Goal: Information Seeking & Learning: Find specific fact

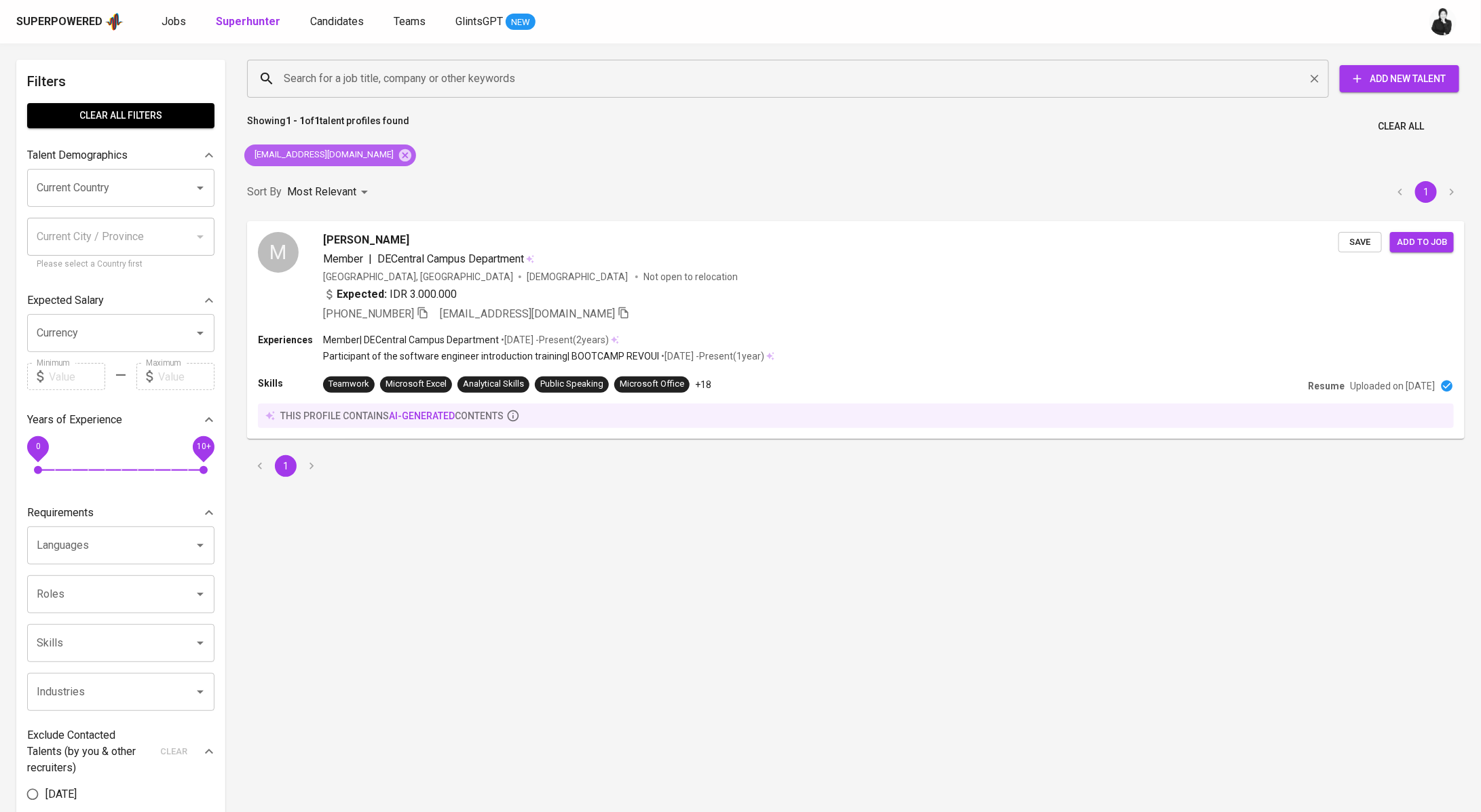
click at [399, 157] on icon at bounding box center [405, 154] width 12 height 12
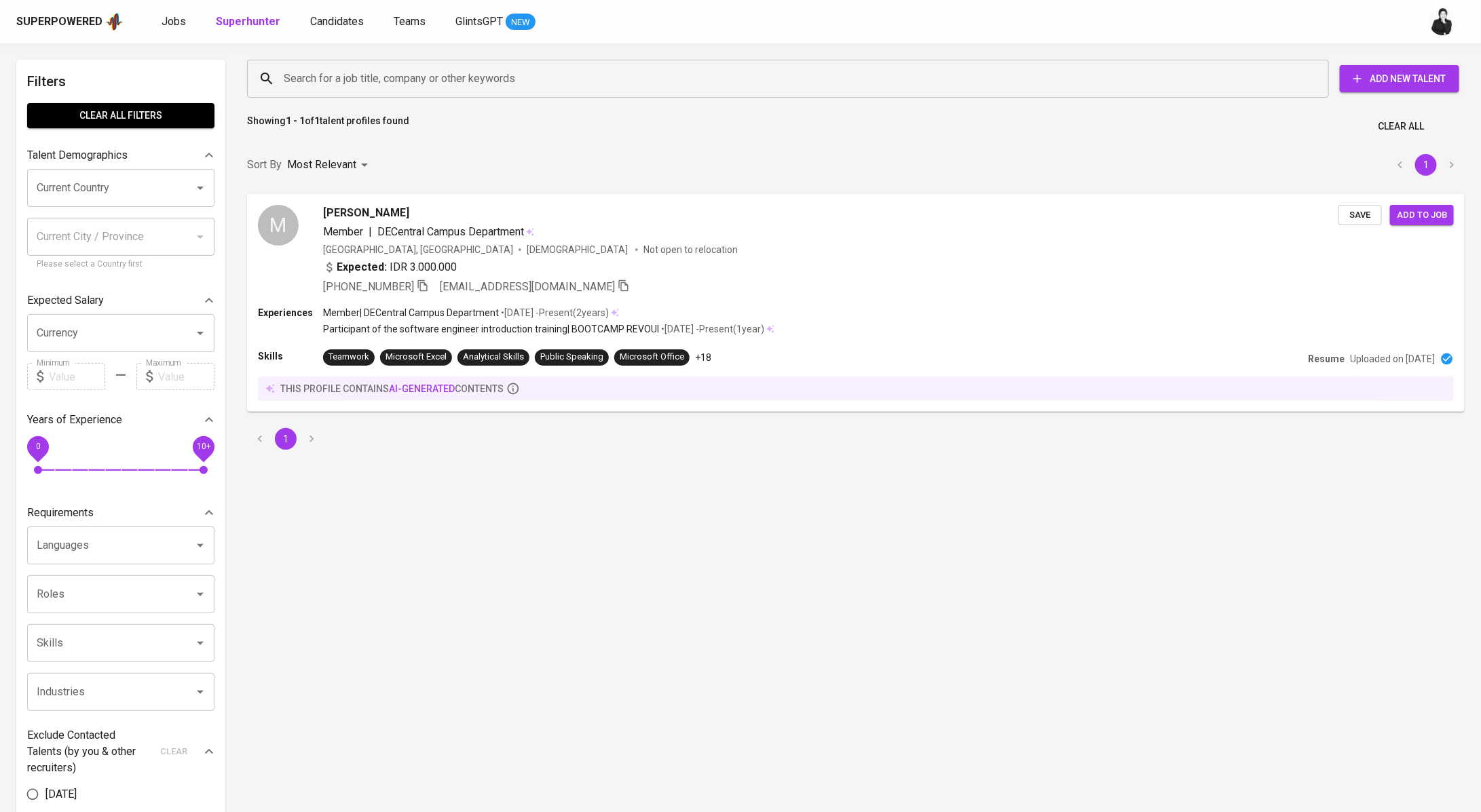
click at [444, 72] on input "Search for a job title, company or other keywords" at bounding box center [791, 79] width 1022 height 26
paste input "[EMAIL_ADDRESS][DOMAIN_NAME]"
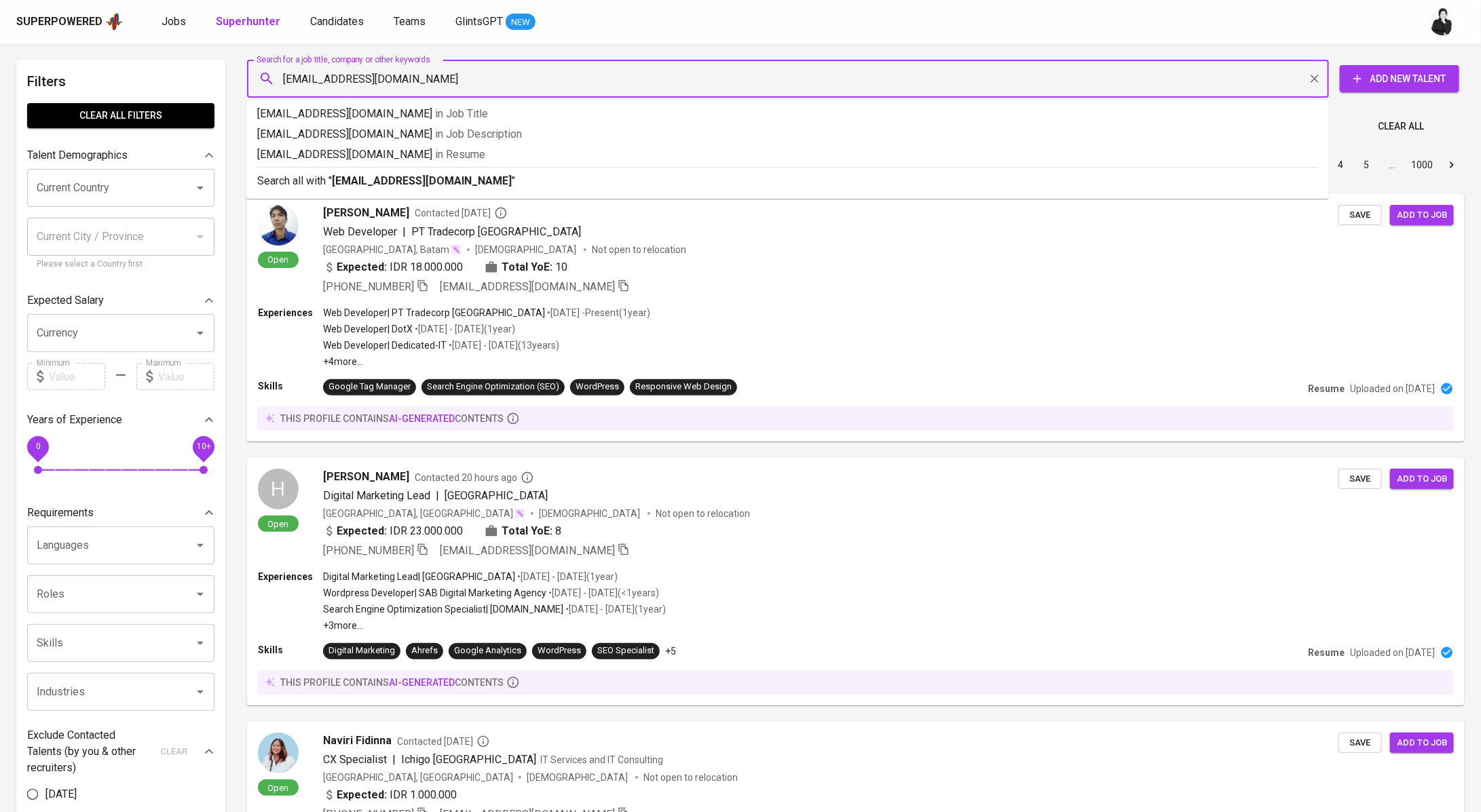
type input "[EMAIL_ADDRESS][DOMAIN_NAME]"
click at [500, 179] on p "Search all with " [EMAIL_ADDRESS][DOMAIN_NAME] "" at bounding box center [787, 181] width 1061 height 16
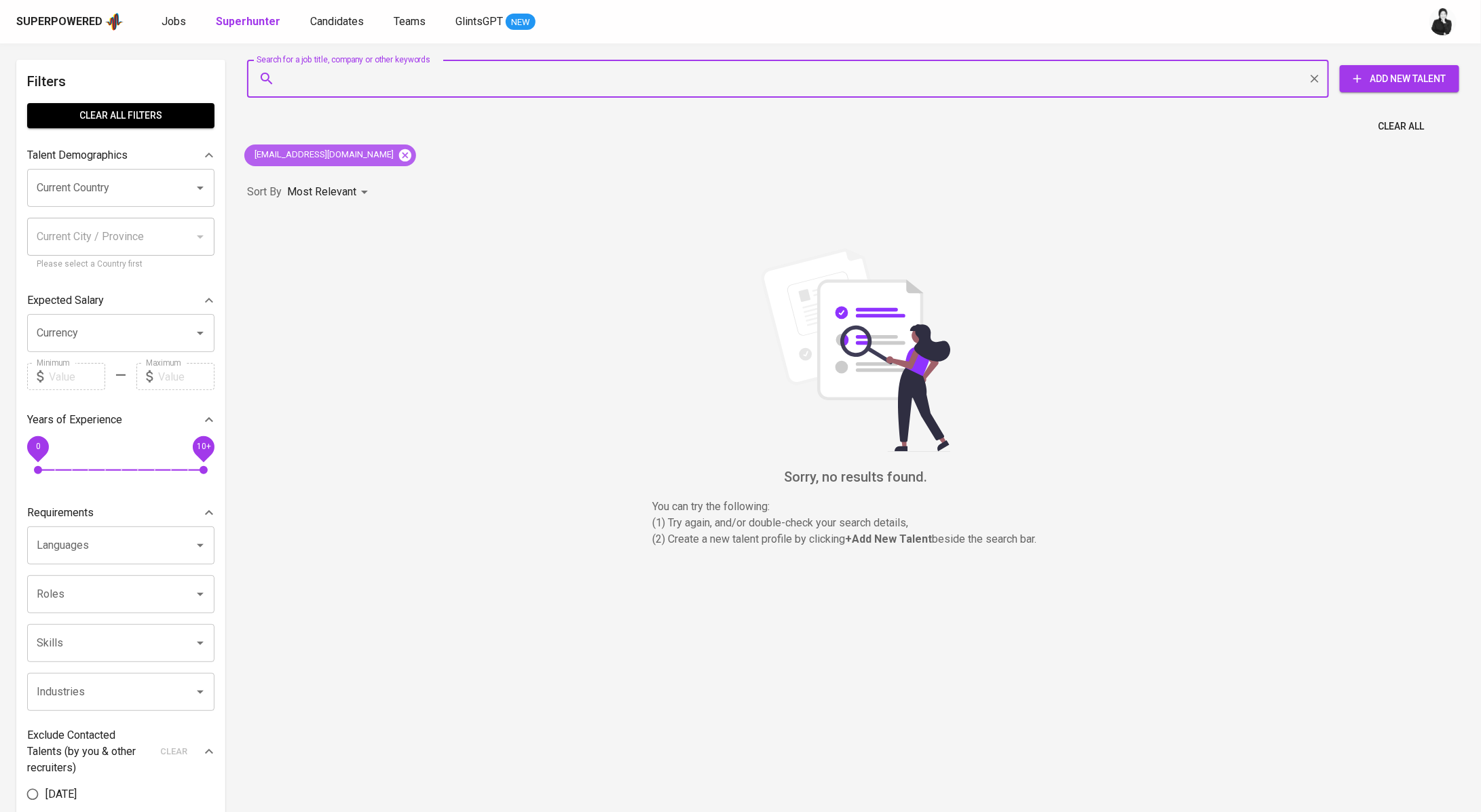
click at [399, 159] on icon at bounding box center [405, 154] width 12 height 12
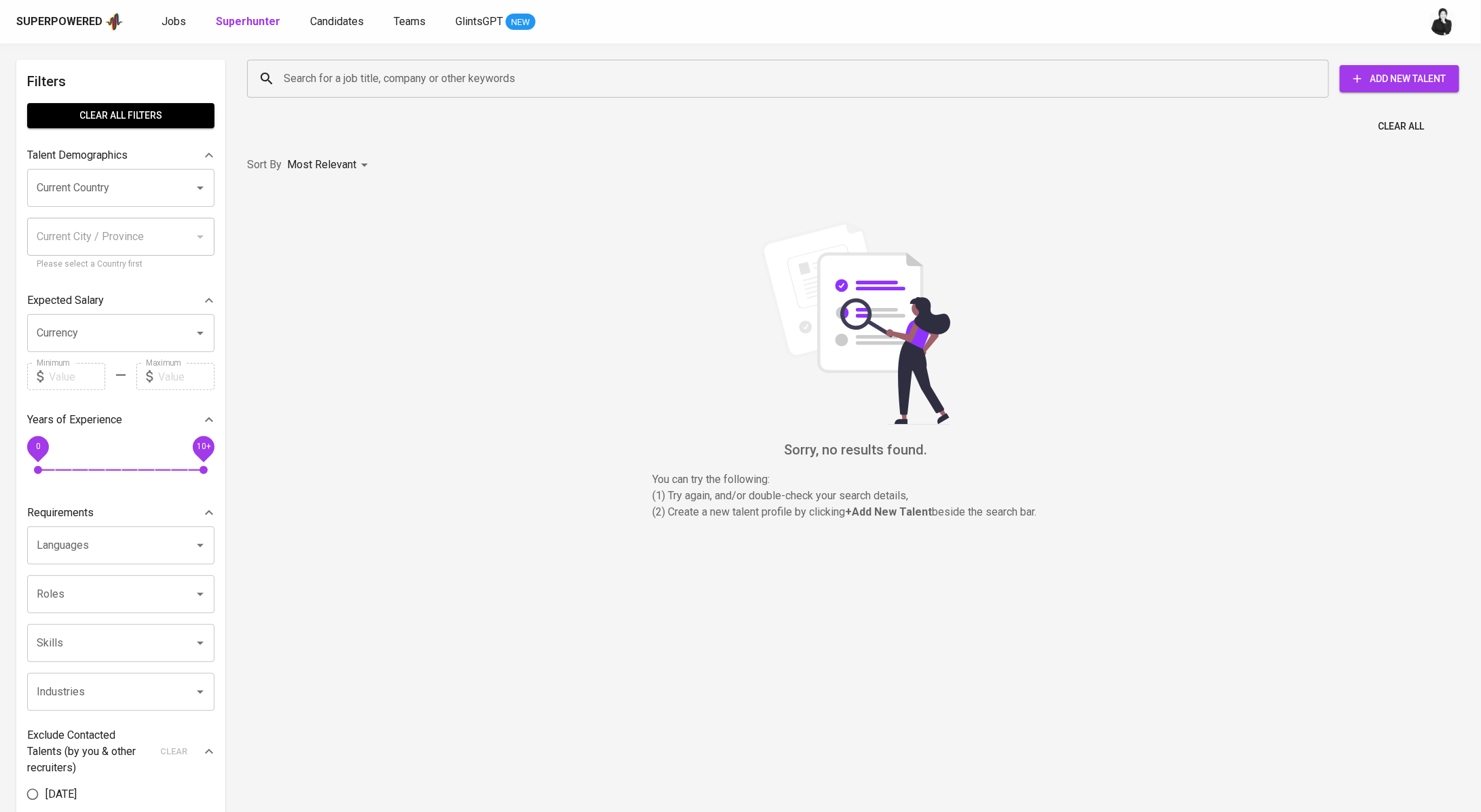
click at [426, 83] on input "Search for a job title, company or other keywords" at bounding box center [791, 79] width 1022 height 26
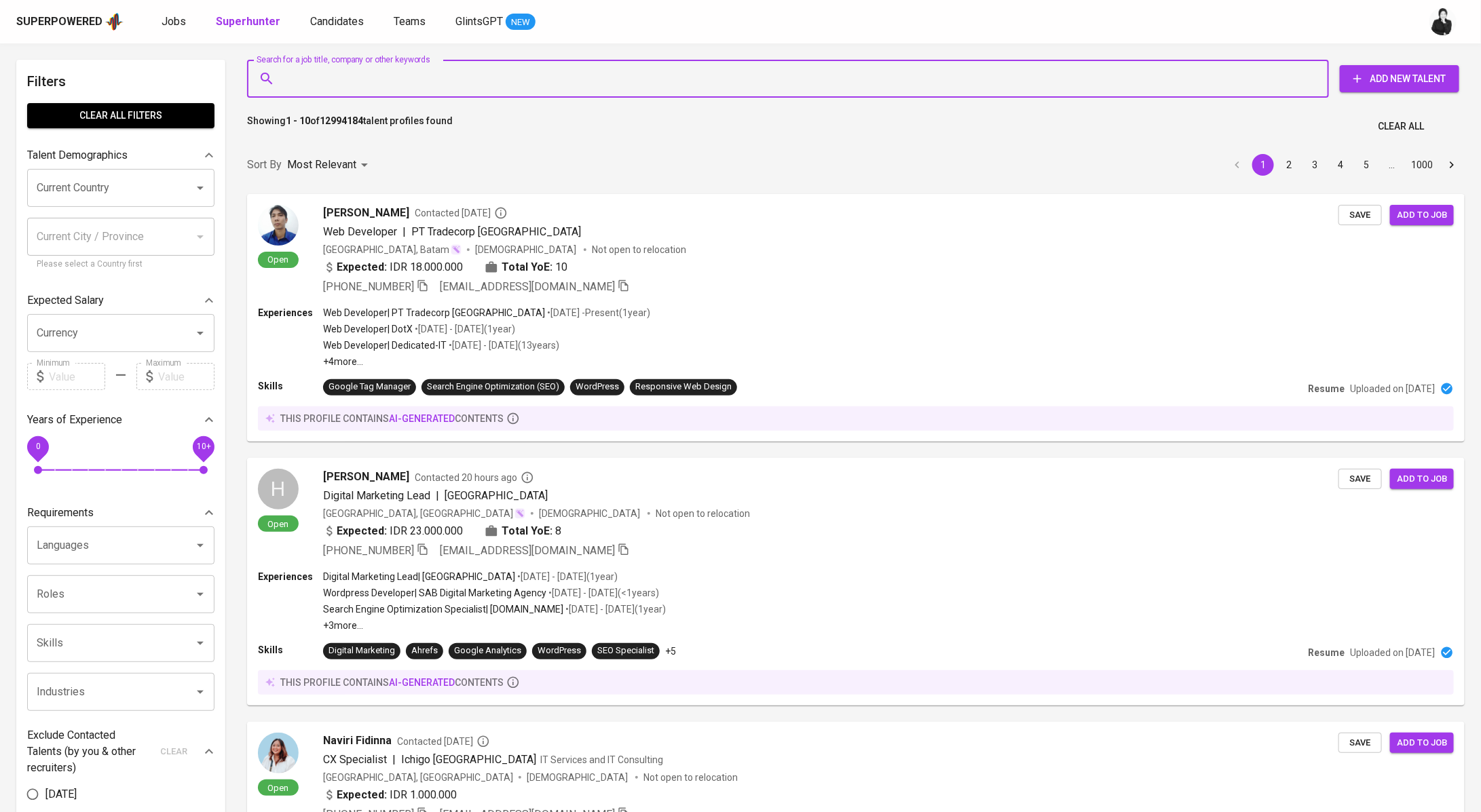
paste input "[EMAIL_ADDRESS][DOMAIN_NAME]"
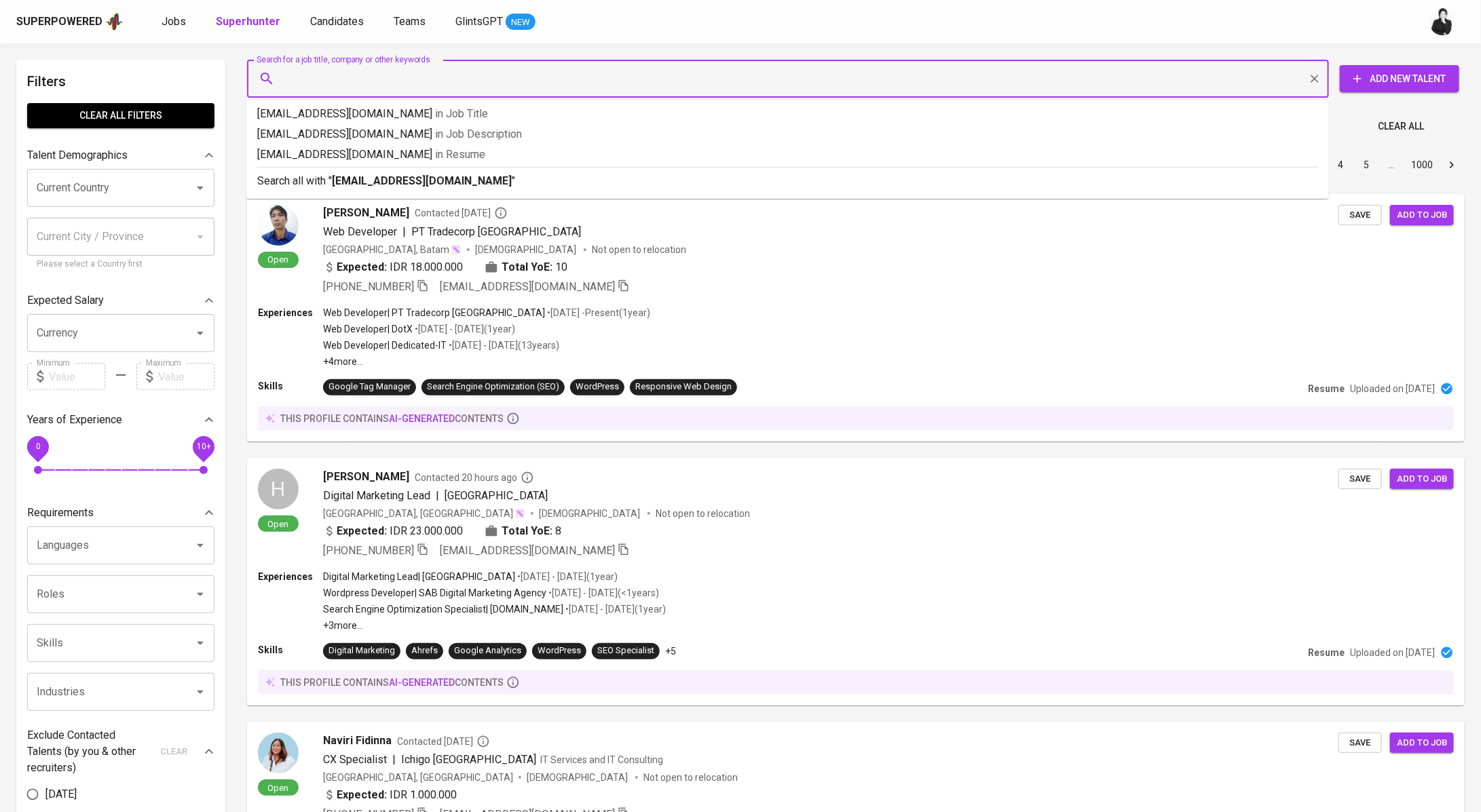
type input "[EMAIL_ADDRESS][DOMAIN_NAME]"
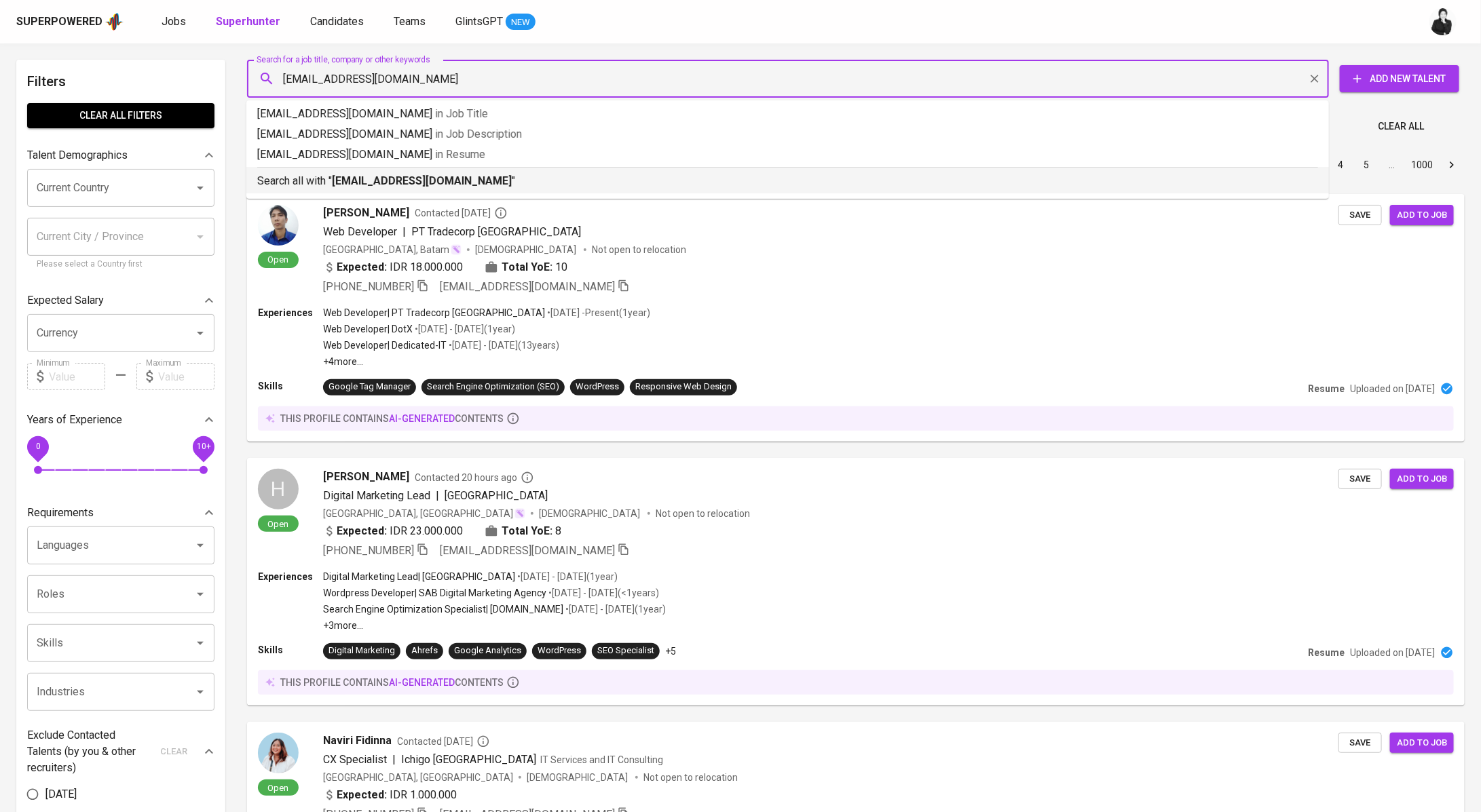
click at [437, 179] on b "[EMAIL_ADDRESS][DOMAIN_NAME]" at bounding box center [421, 181] width 180 height 13
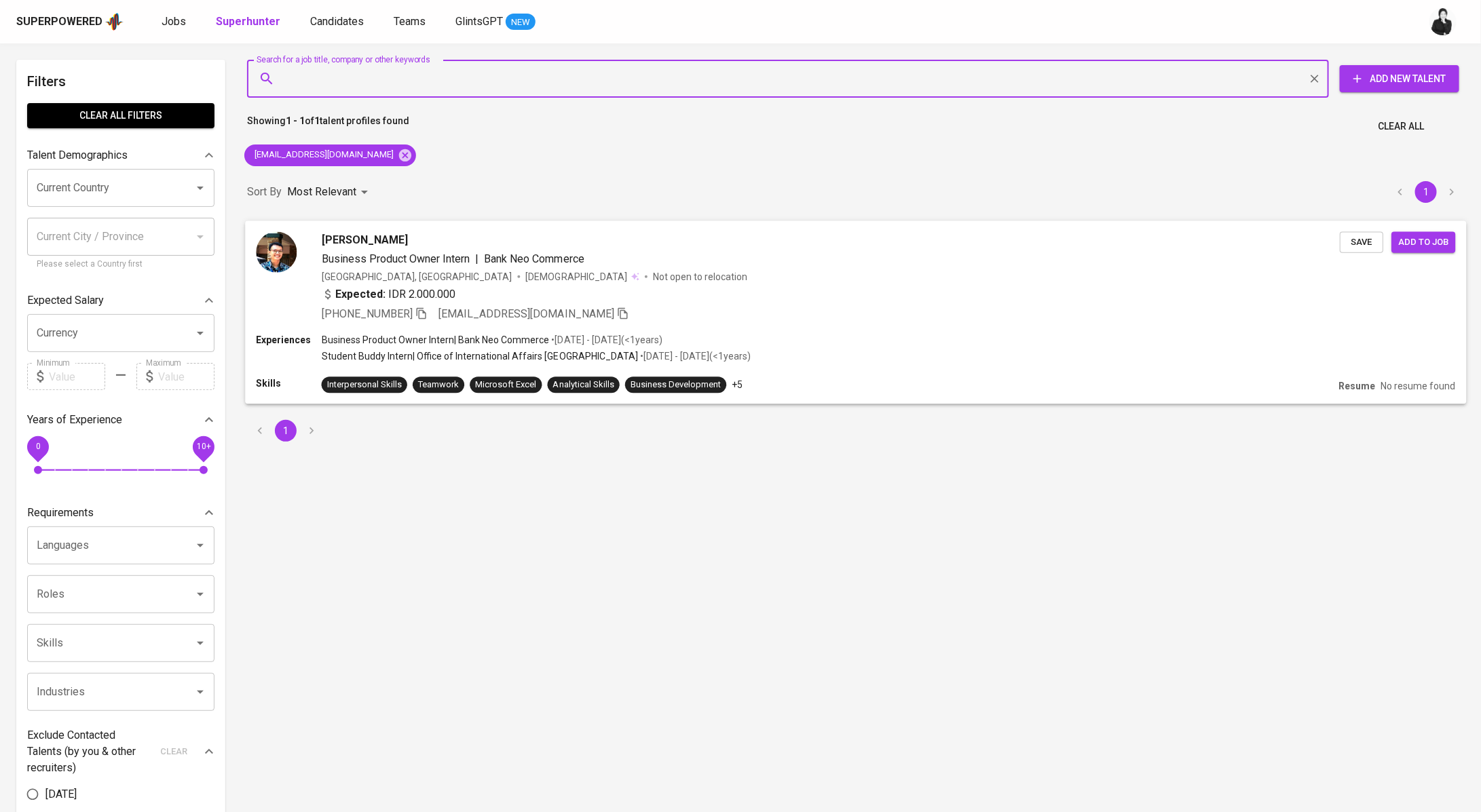
click at [441, 232] on div "[PERSON_NAME]" at bounding box center [831, 239] width 1018 height 16
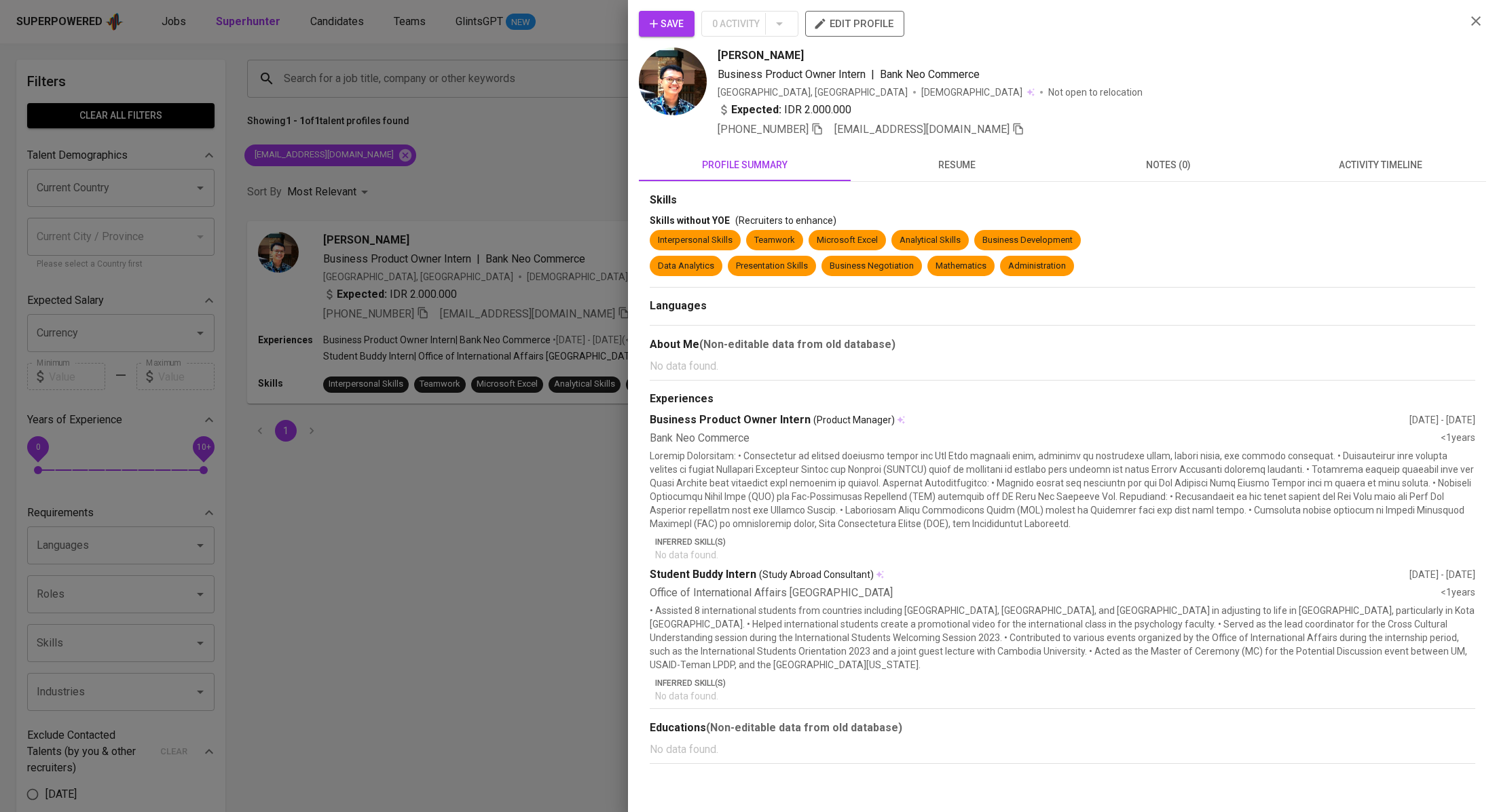
click at [1308, 152] on button "activity timeline" at bounding box center [1380, 164] width 212 height 33
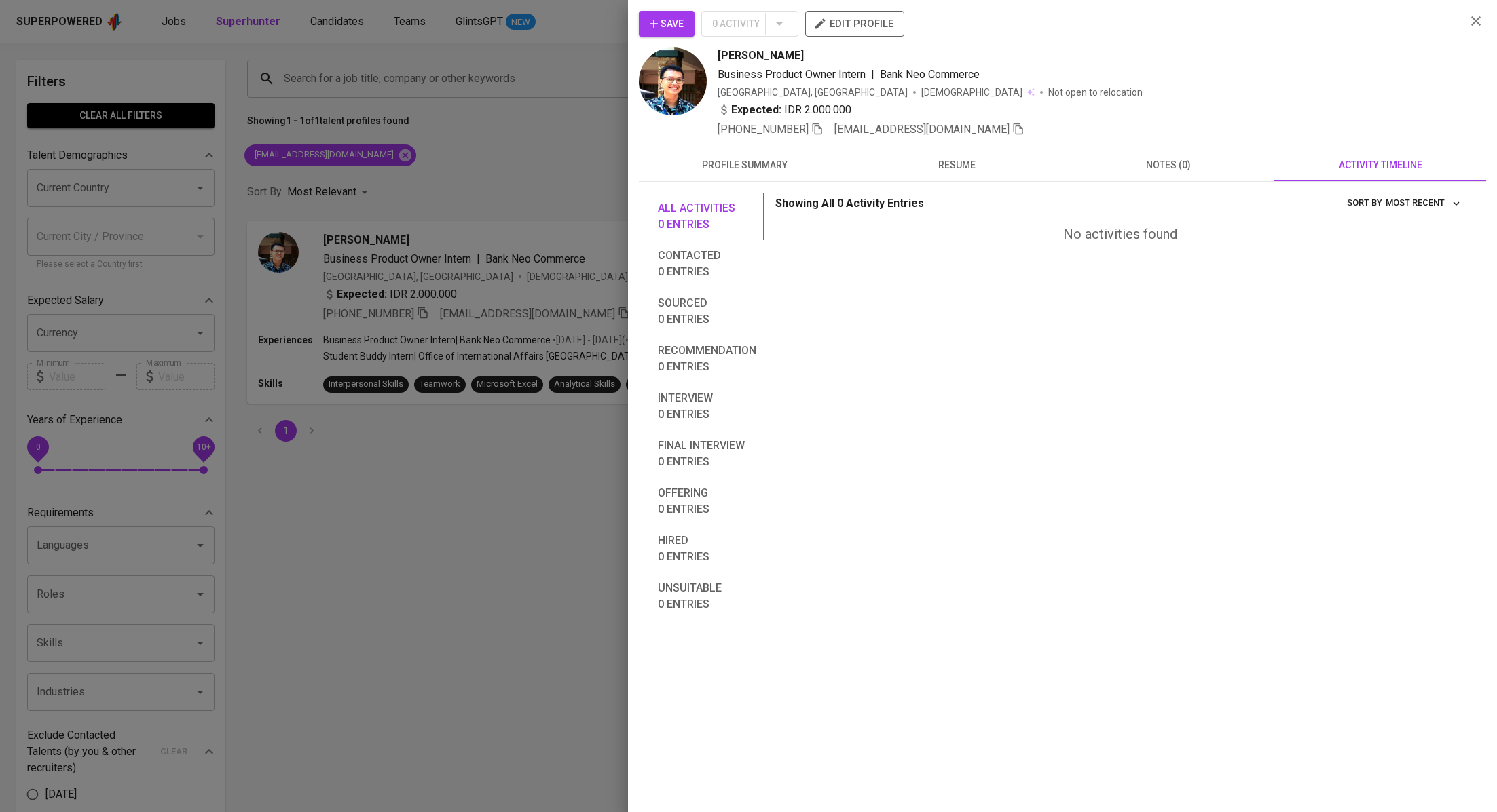
click at [420, 160] on div at bounding box center [748, 406] width 1497 height 812
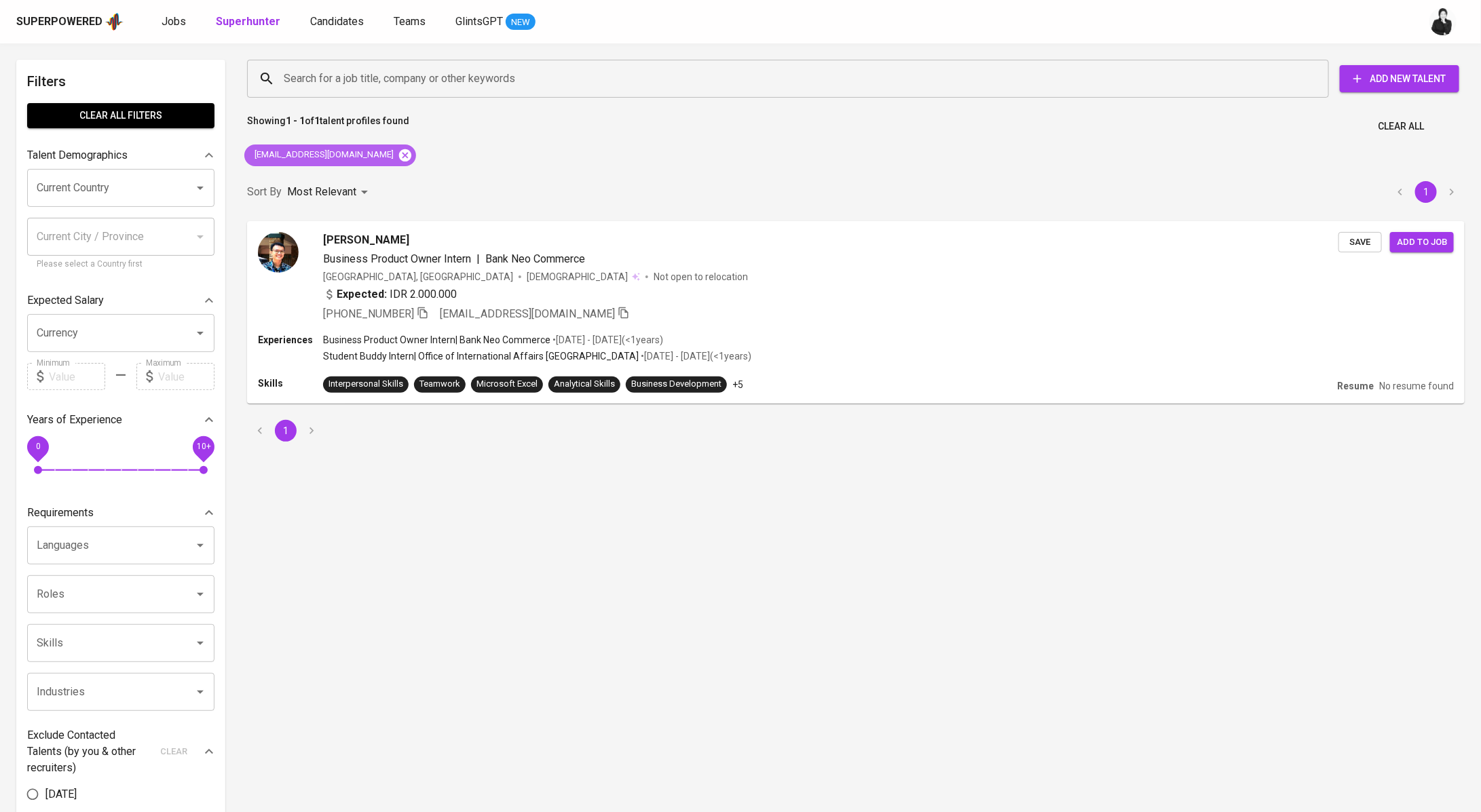
click at [399, 155] on icon at bounding box center [405, 154] width 12 height 12
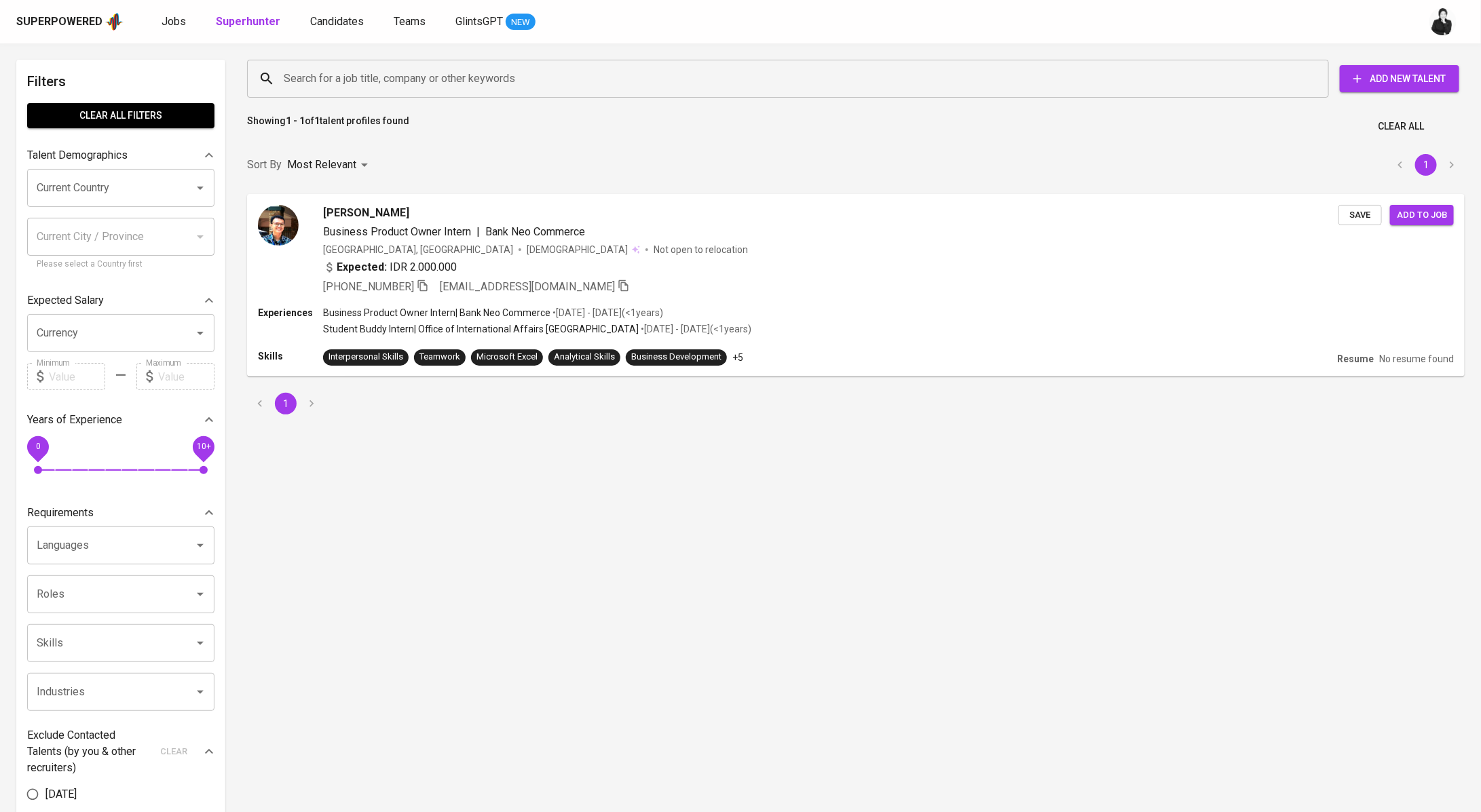
click at [427, 75] on input "Search for a job title, company or other keywords" at bounding box center [791, 79] width 1022 height 26
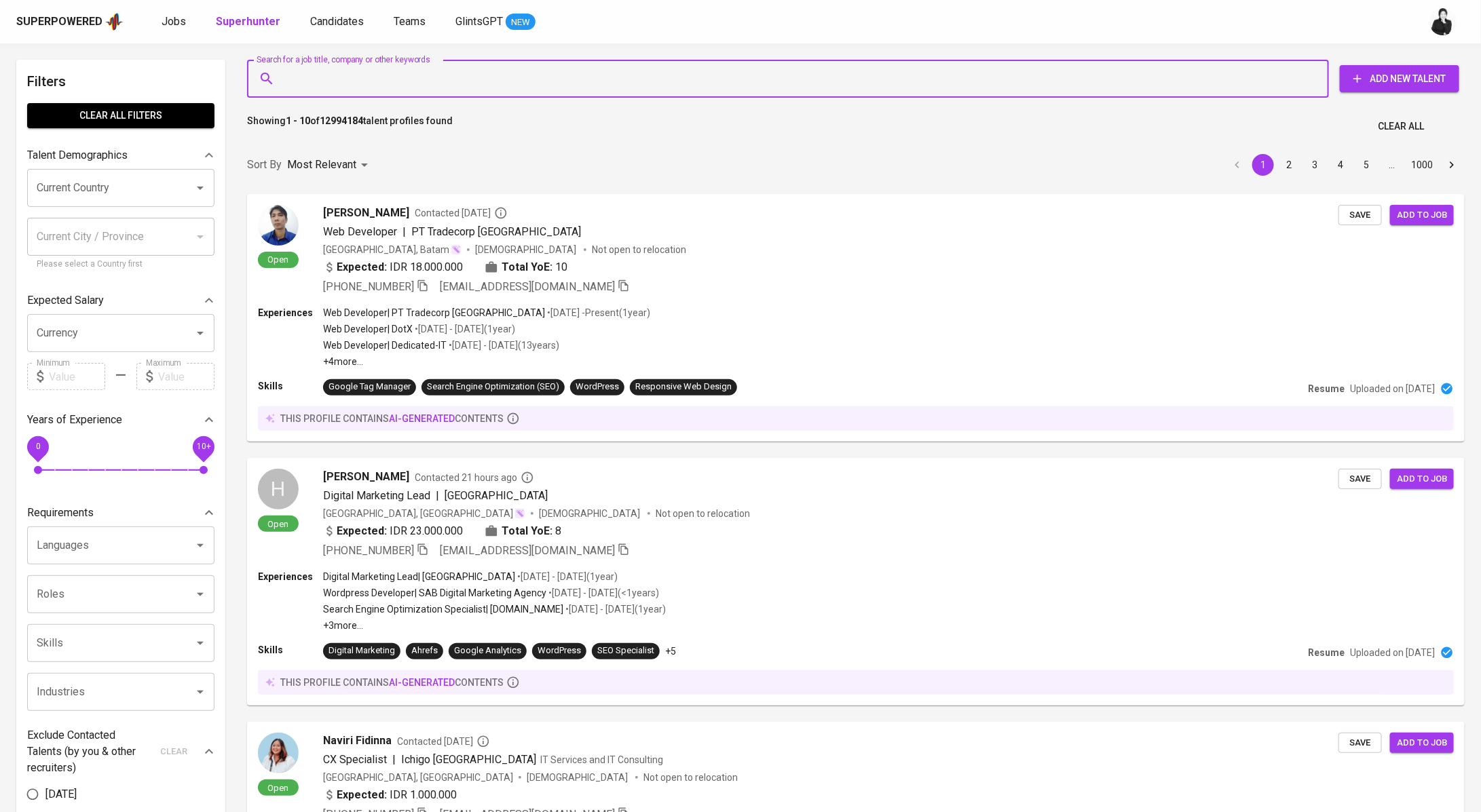
paste input "[EMAIL_ADDRESS][DOMAIN_NAME]"
type input "[EMAIL_ADDRESS][DOMAIN_NAME]"
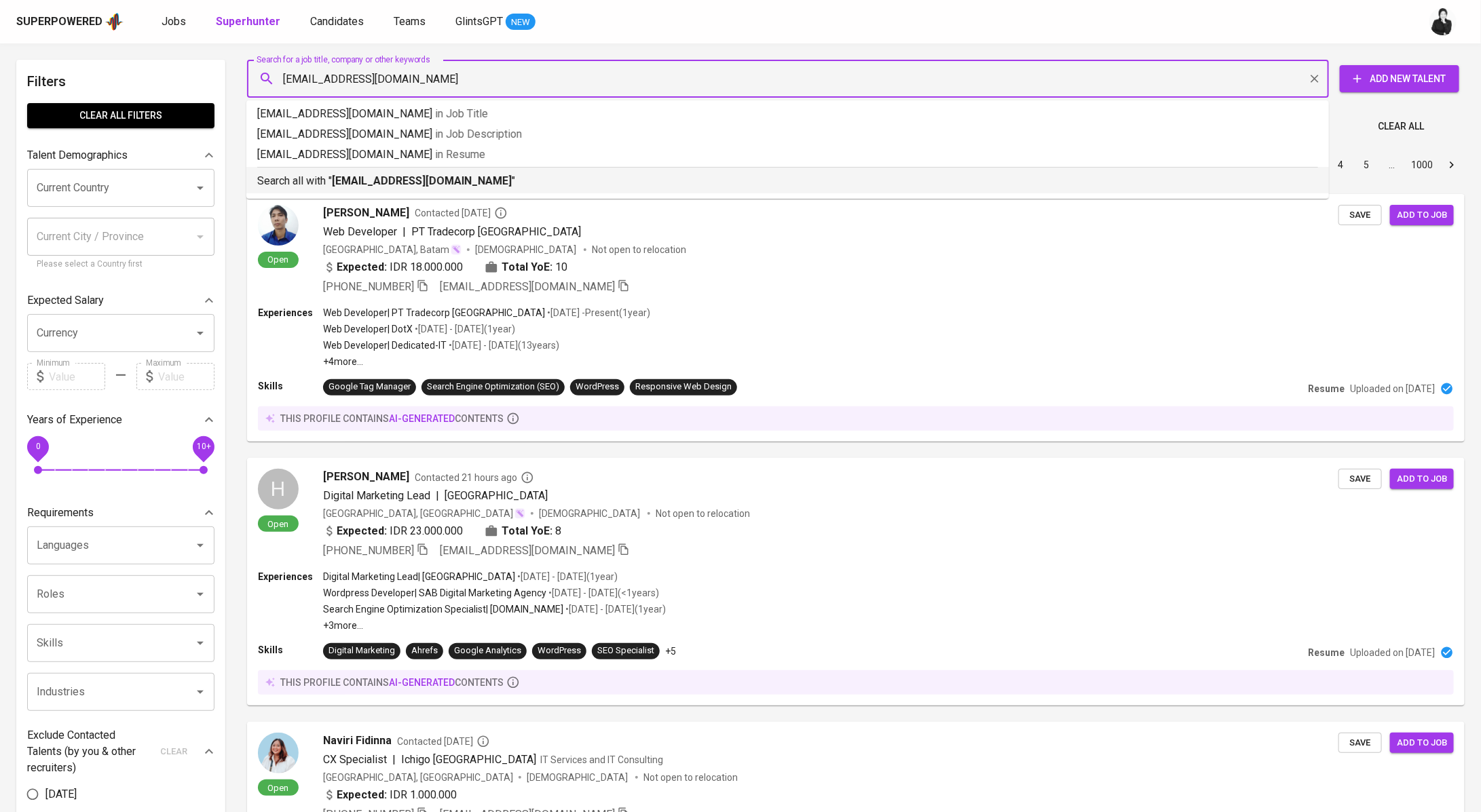
click at [421, 178] on b "[EMAIL_ADDRESS][DOMAIN_NAME]" at bounding box center [421, 181] width 180 height 13
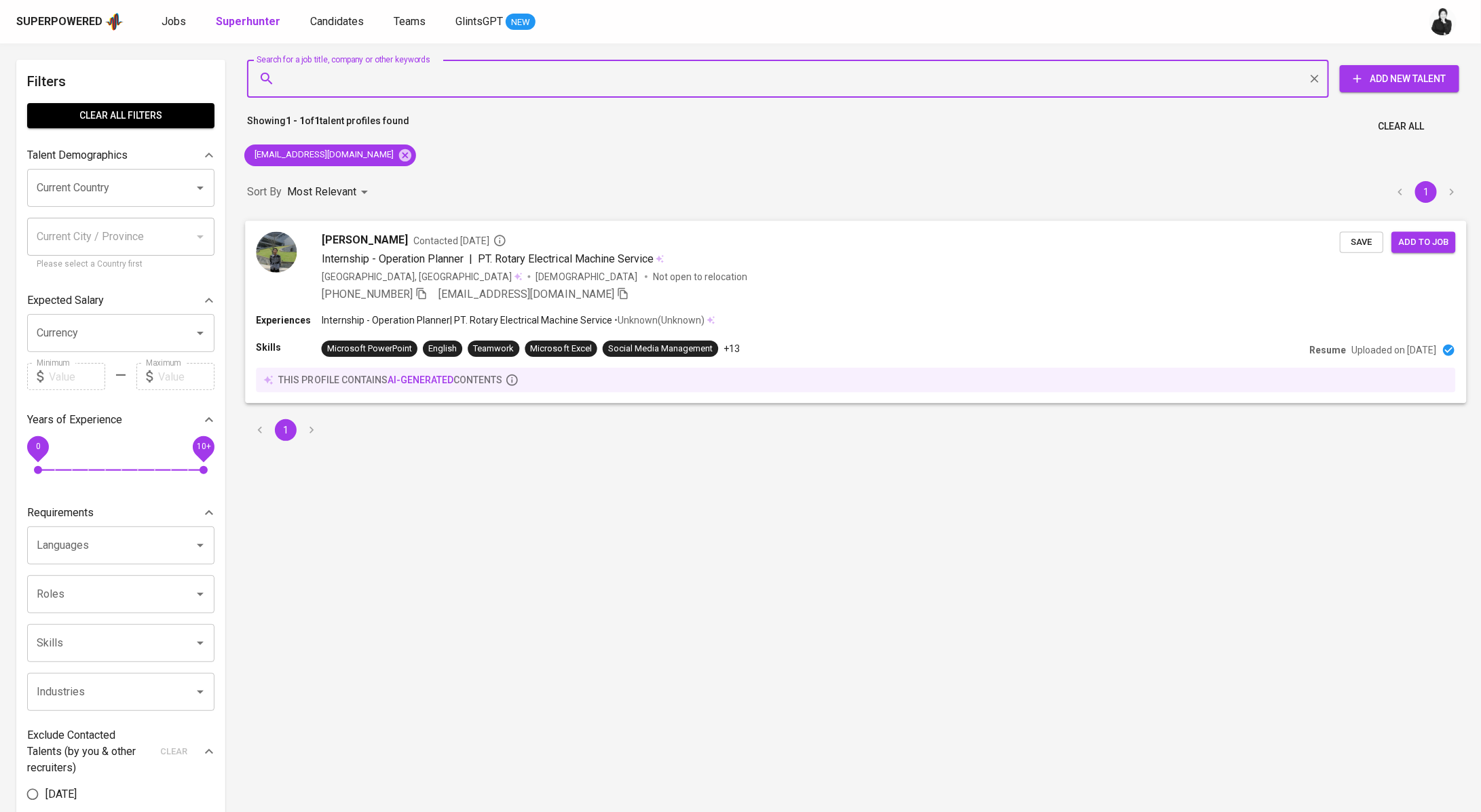
click at [408, 232] on span "[PERSON_NAME]" at bounding box center [364, 239] width 86 height 16
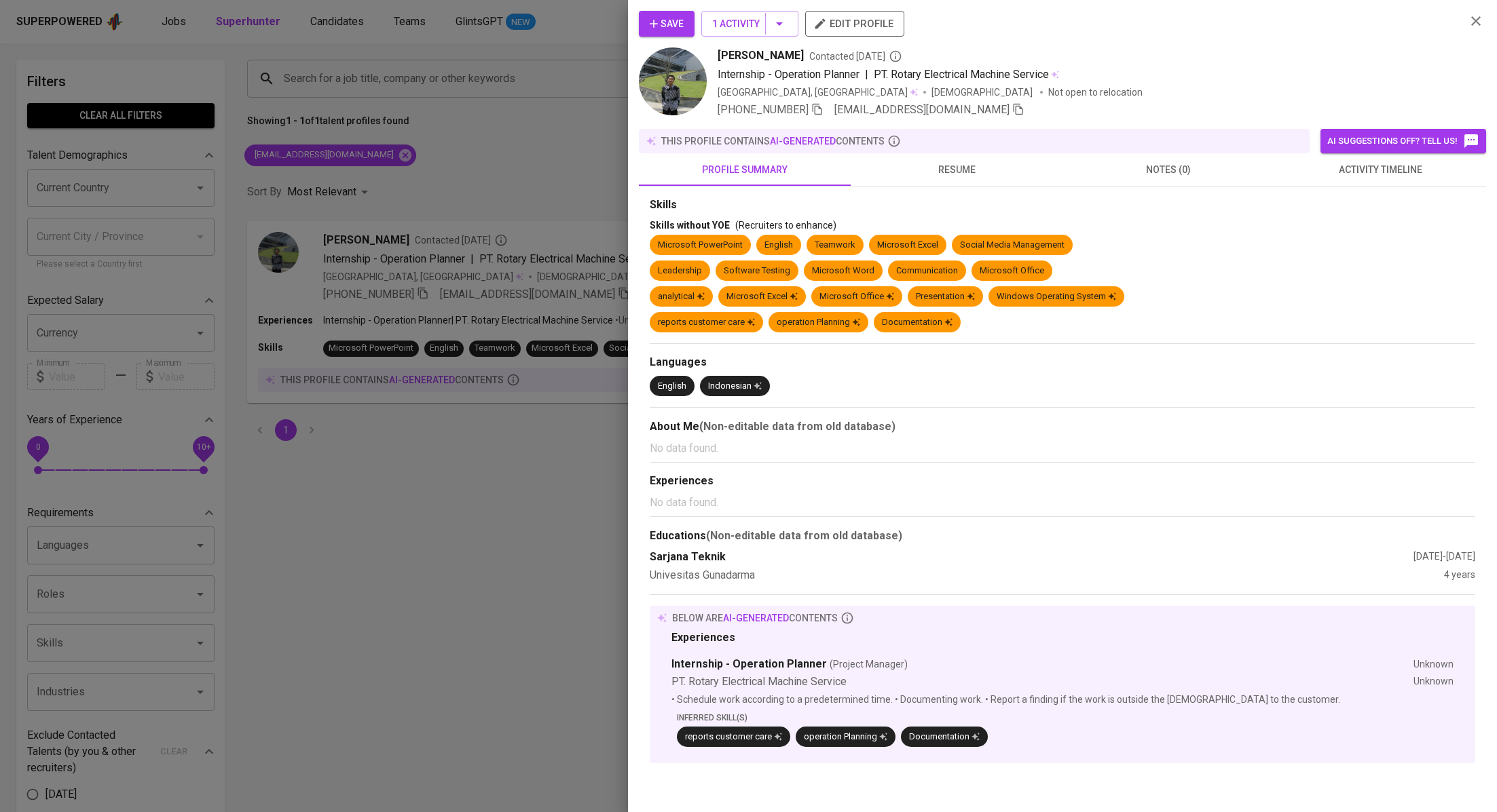
click at [1405, 172] on span "activity timeline" at bounding box center [1380, 169] width 196 height 17
